Goal: Check status: Check status

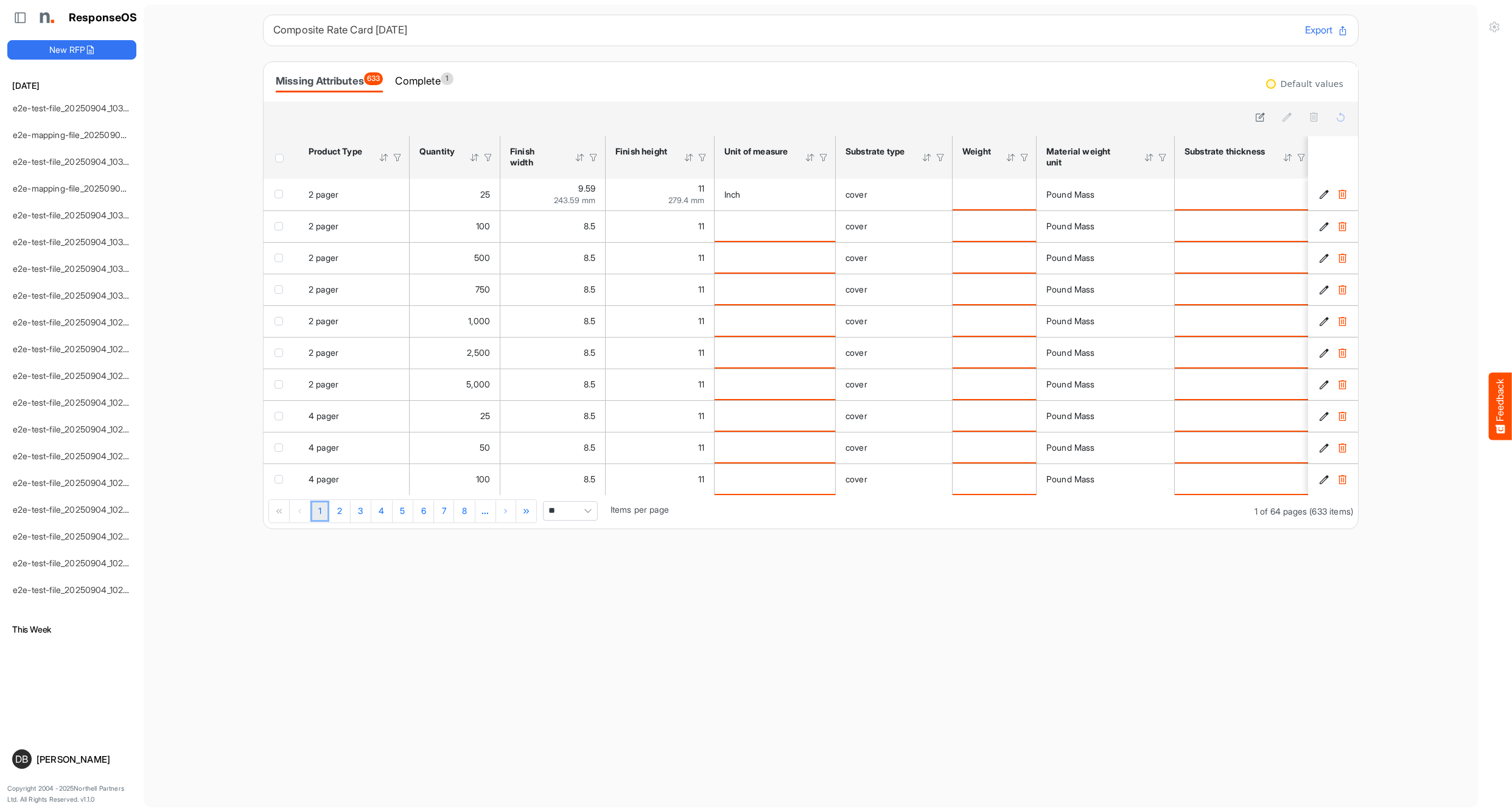
scroll to position [8, 0]
click at [435, 75] on div "Complete 1" at bounding box center [424, 81] width 58 height 17
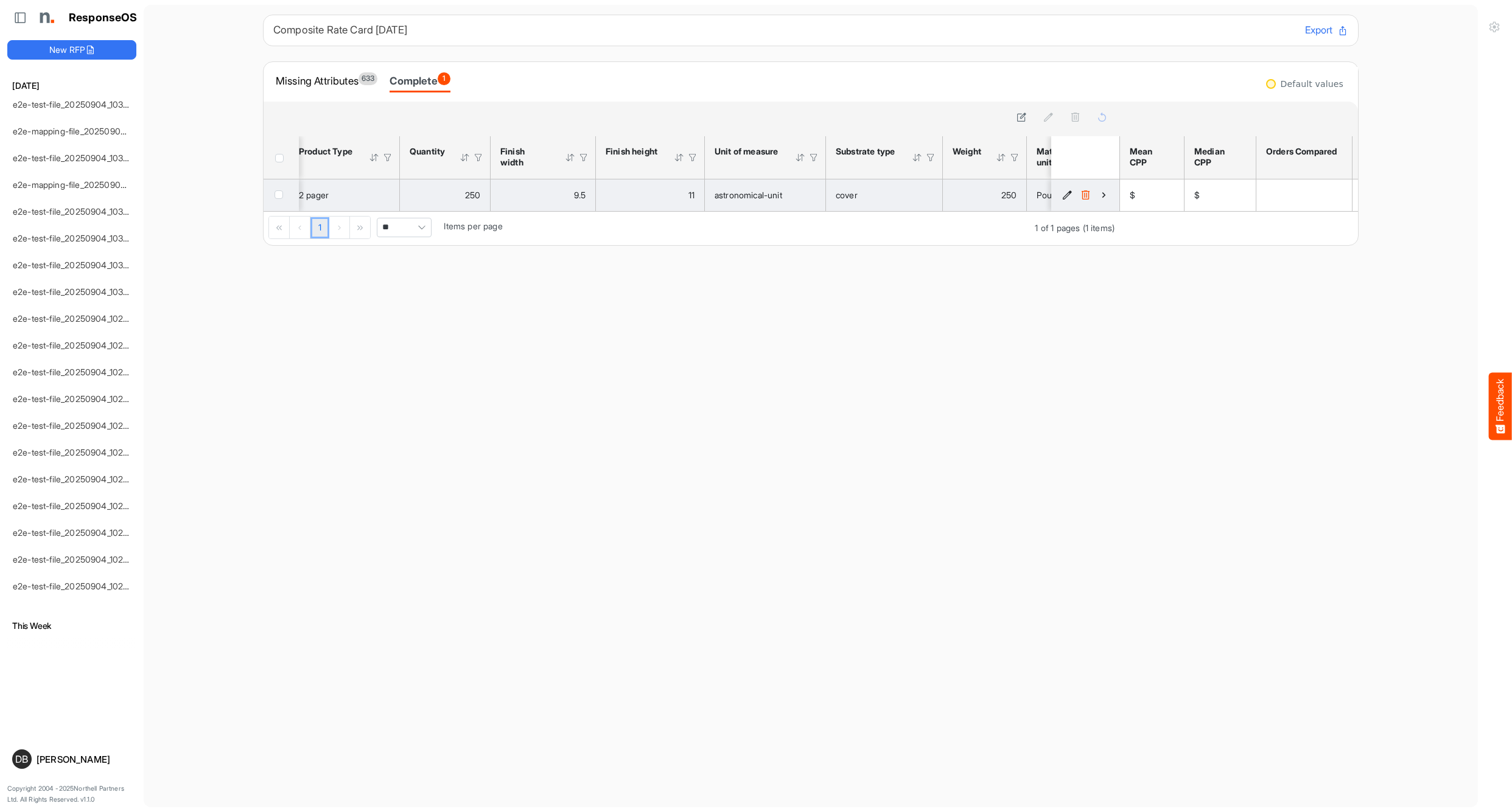
scroll to position [0, 12]
click at [1104, 195] on icon "ac92d607-b4ef-4791-95da-d55fee2ff452 is template cell Column Header" at bounding box center [1104, 195] width 10 height 10
click at [1103, 193] on icon "ac92d607-b4ef-4791-95da-d55fee2ff452 is template cell Column Header" at bounding box center [1104, 195] width 10 height 10
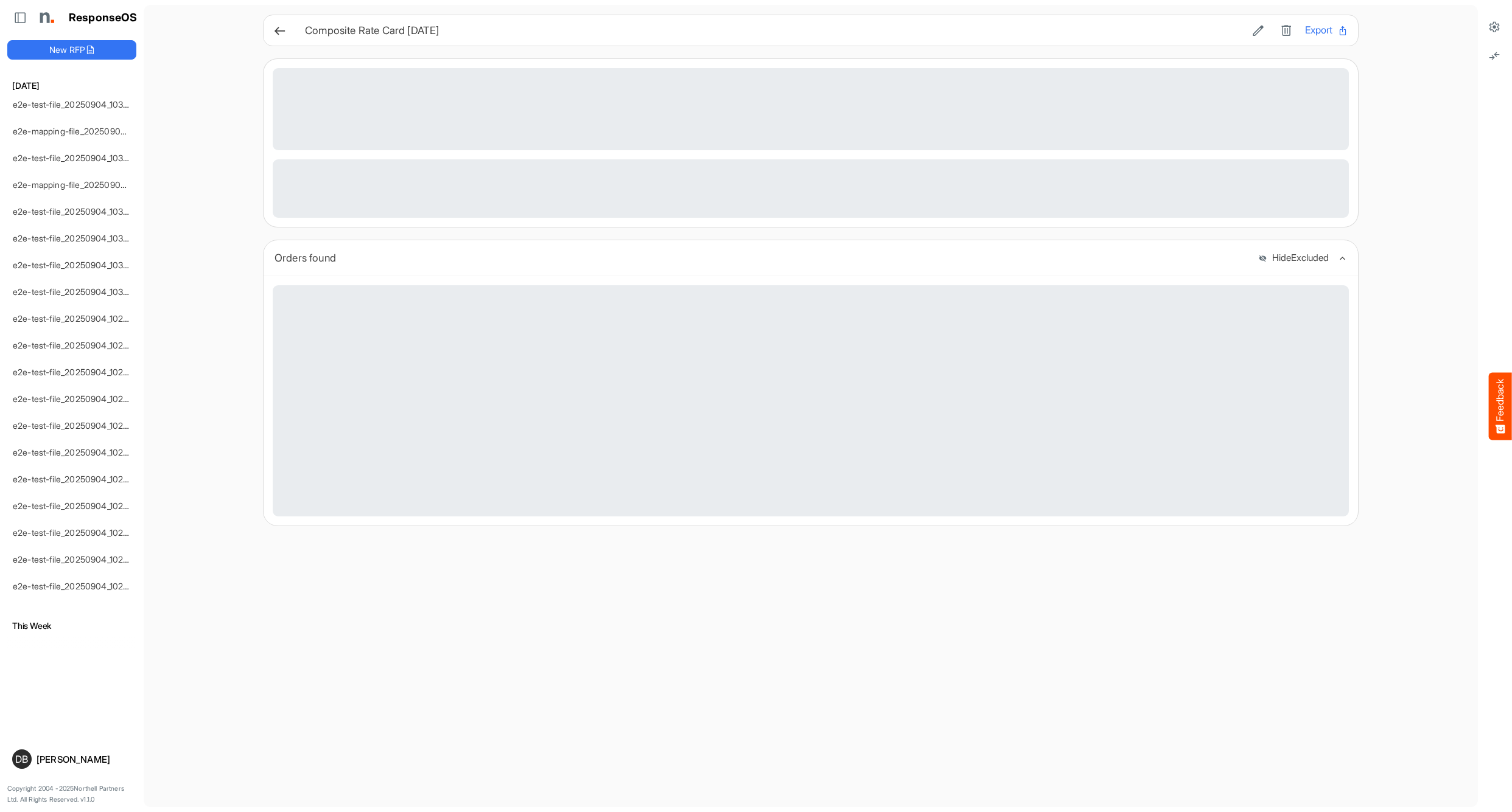
scroll to position [1, 0]
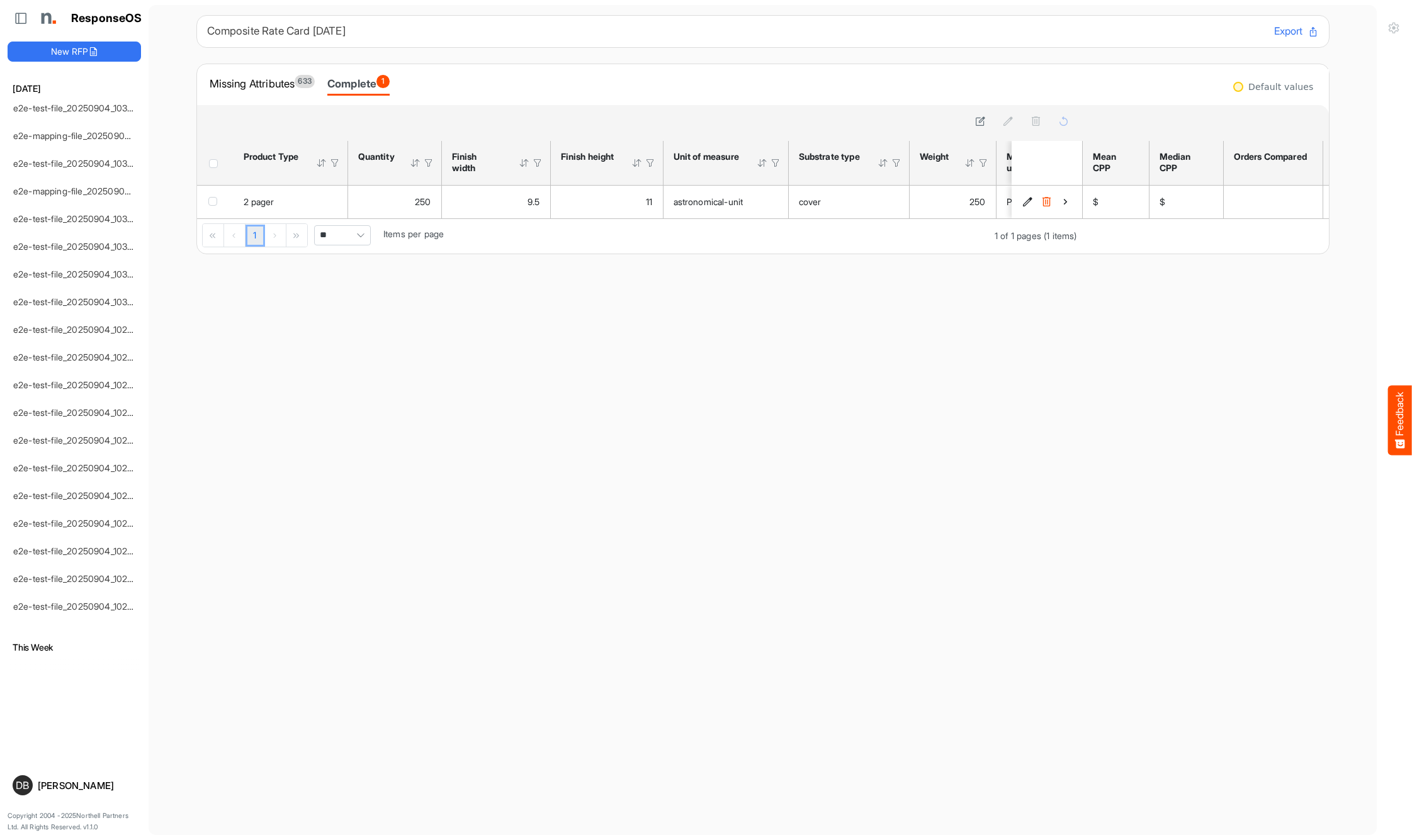
click at [1040, 3] on div "ResponseOS New RFP Today e2e-test-file_20250904_103356 e2e-mapping-file_2025090…" at bounding box center [833, 420] width 1667 height 840
